Goal: Find specific page/section: Find specific page/section

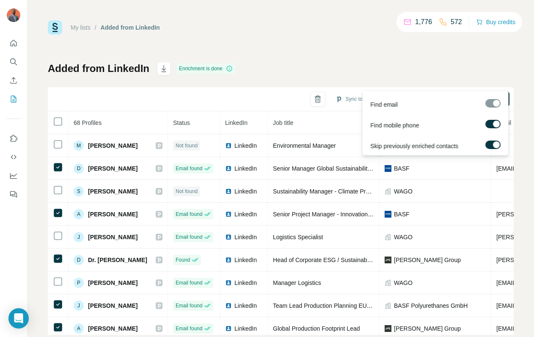
scroll to position [18, 0]
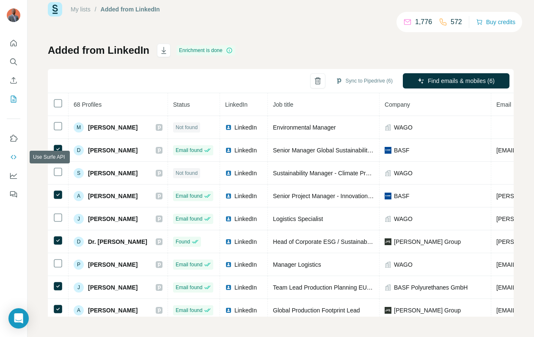
click at [15, 161] on icon "Use Surfe API" at bounding box center [13, 157] width 8 height 8
